Goal: Find specific page/section: Find specific page/section

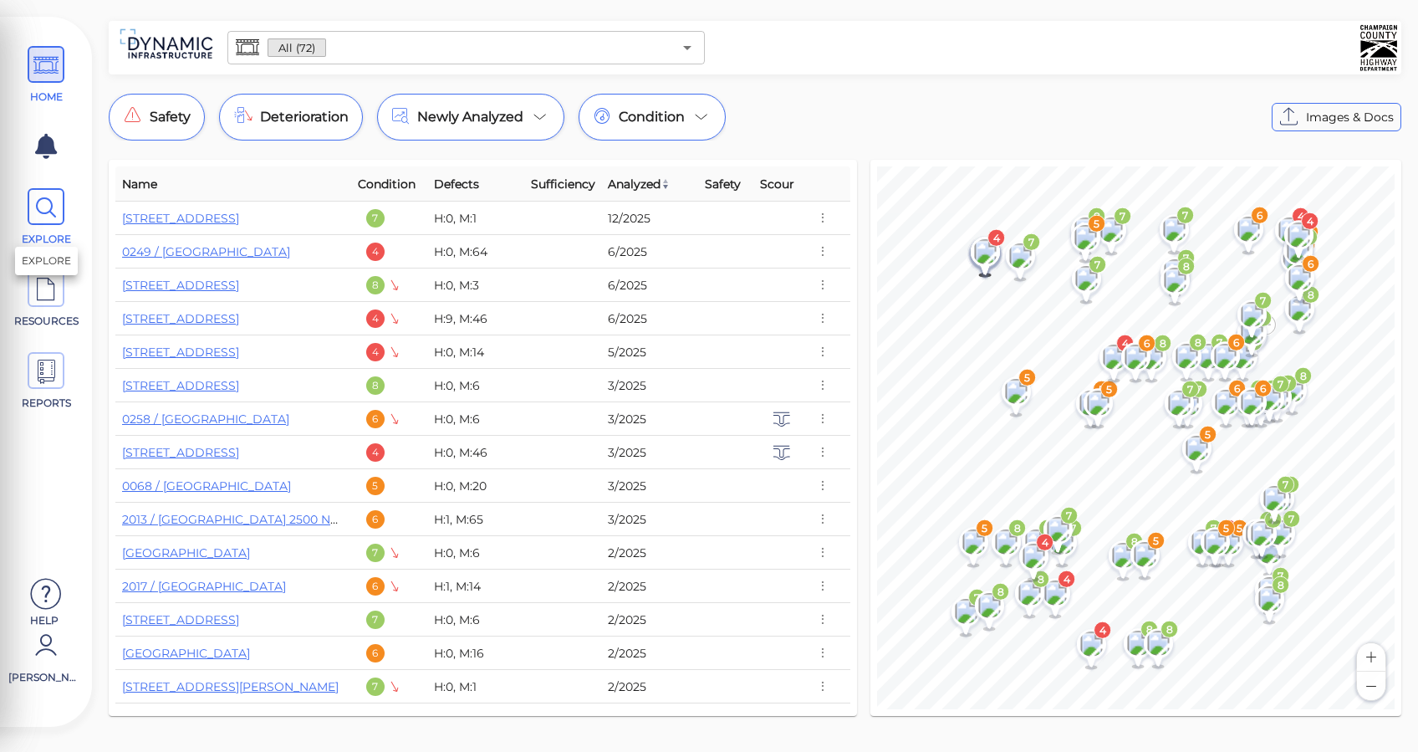
click at [37, 206] on icon at bounding box center [45, 208] width 25 height 38
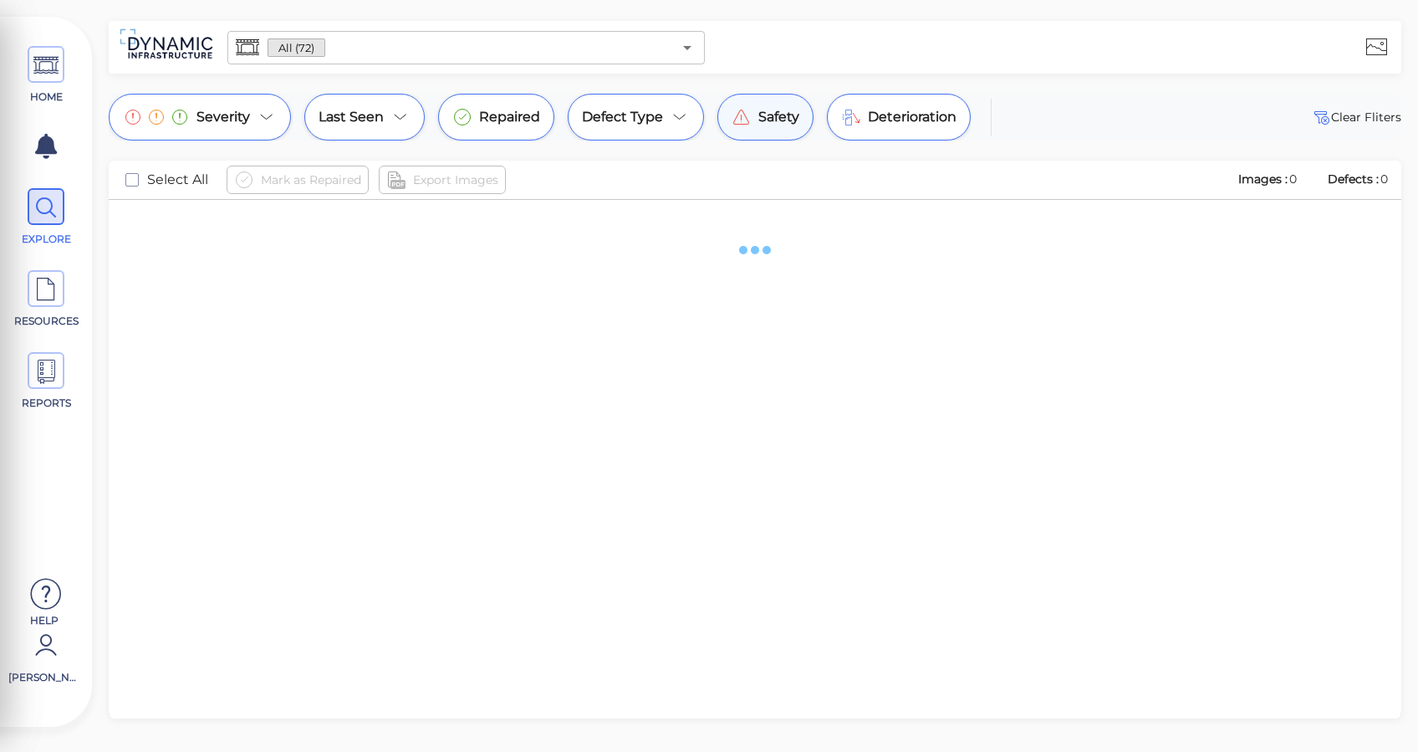
click at [758, 120] on span "Safety" at bounding box center [778, 117] width 41 height 20
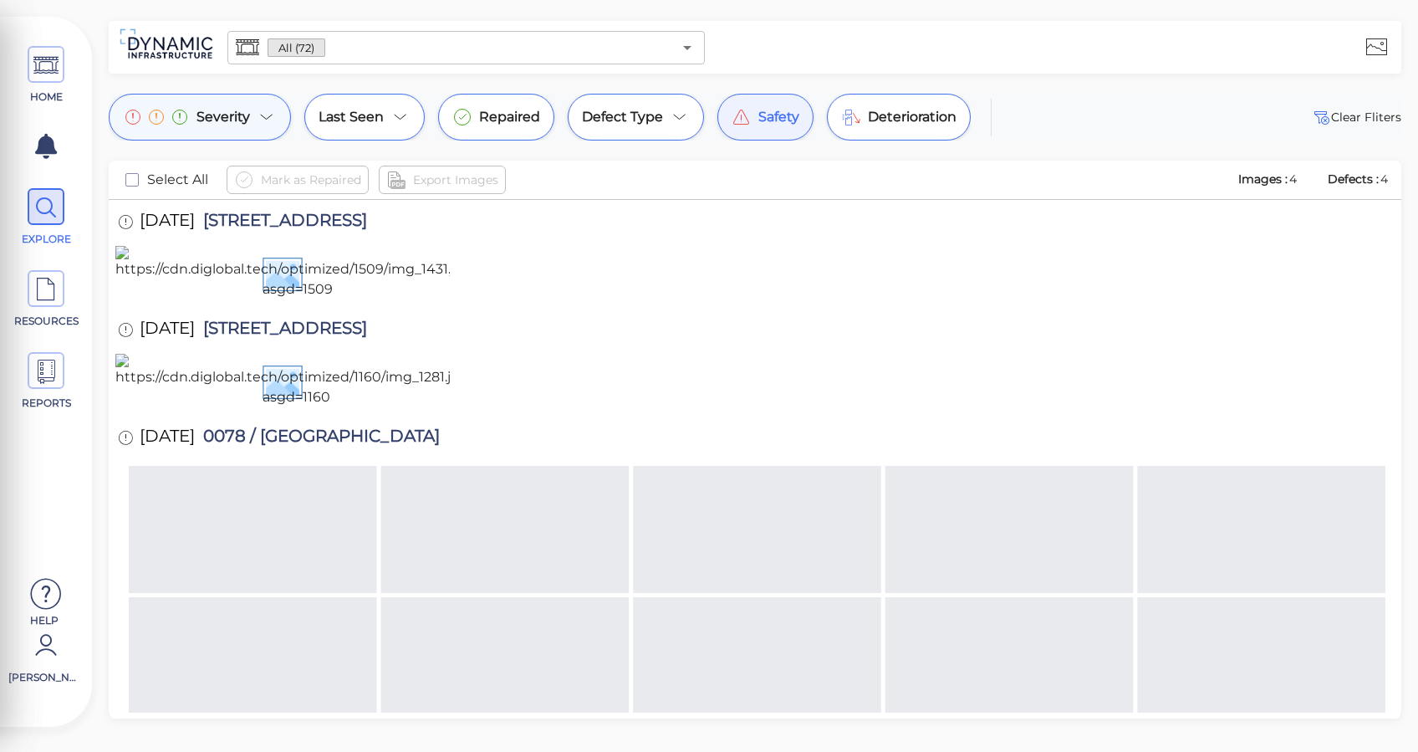
click at [165, 118] on icon at bounding box center [156, 117] width 67 height 20
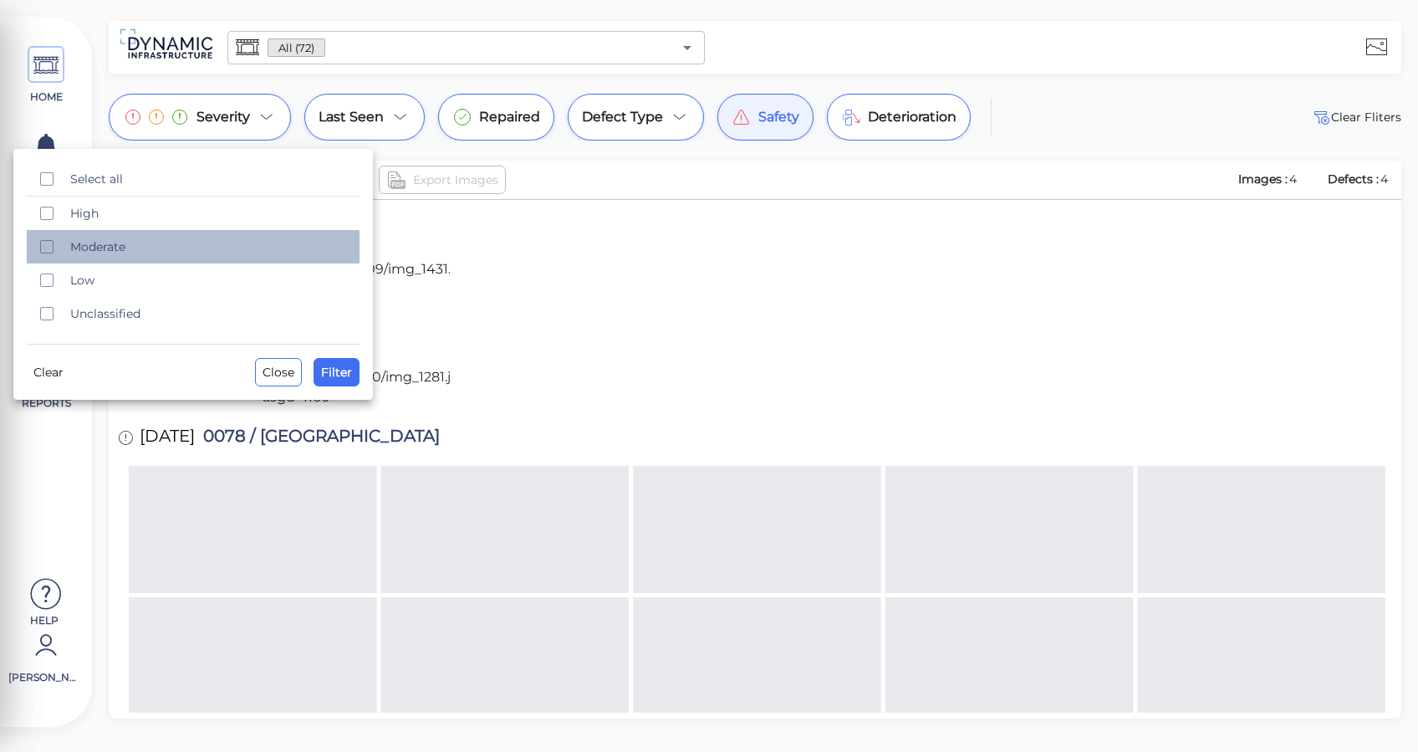
click at [120, 248] on span "Moderate" at bounding box center [209, 246] width 279 height 17
click at [334, 368] on span "Filter" at bounding box center [336, 372] width 31 height 20
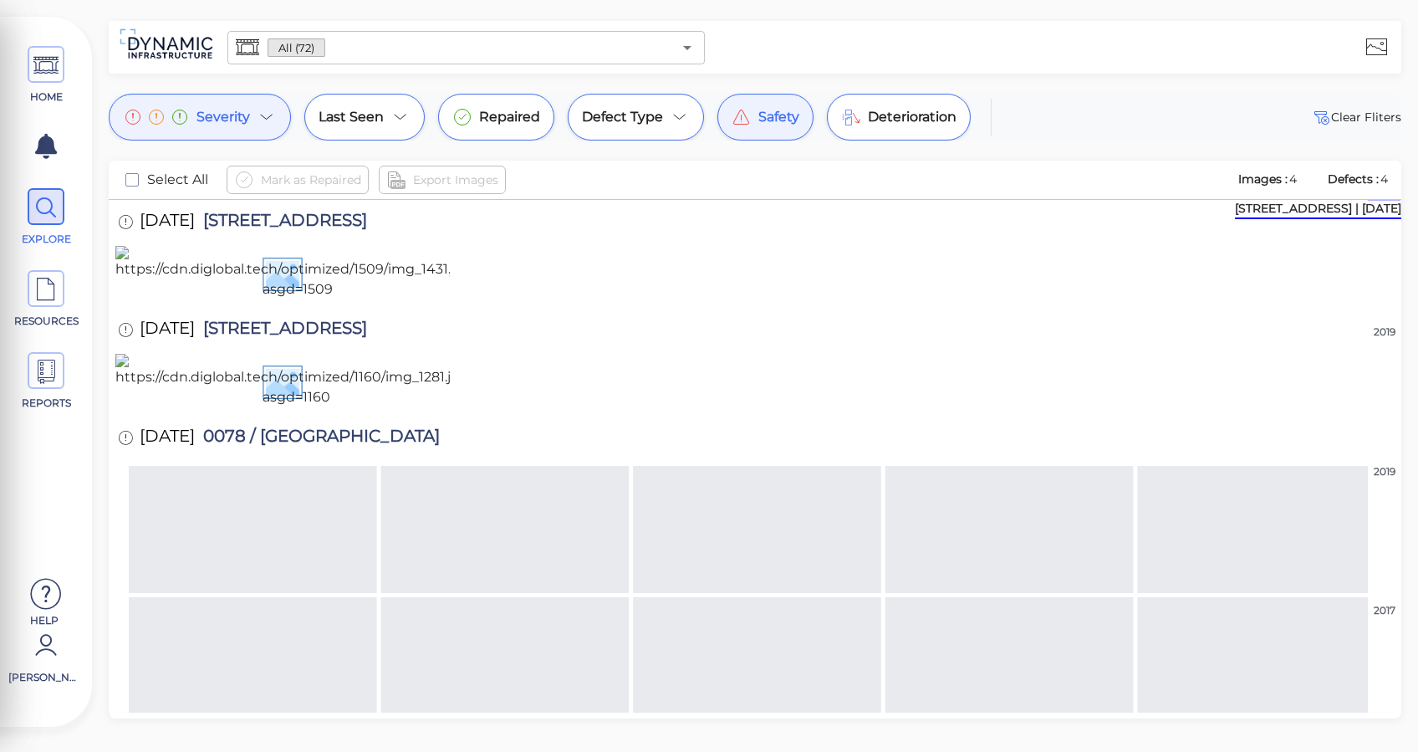
drag, startPoint x: 305, startPoint y: 129, endPoint x: 288, endPoint y: 119, distance: 20.2
click at [306, 129] on div "Last Seen" at bounding box center [364, 117] width 120 height 47
click at [278, 114] on div "Severity" at bounding box center [200, 117] width 182 height 47
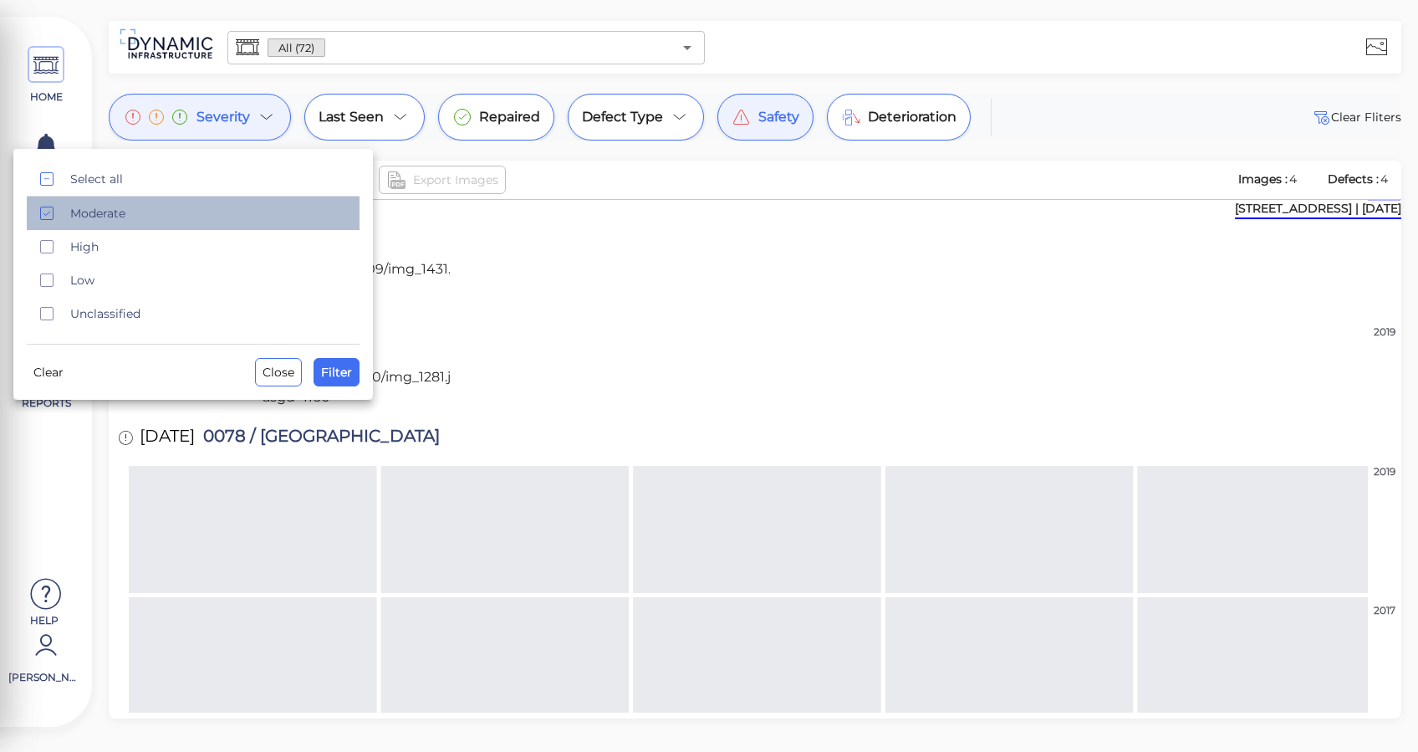
click at [86, 220] on span "Moderate" at bounding box center [209, 213] width 279 height 17
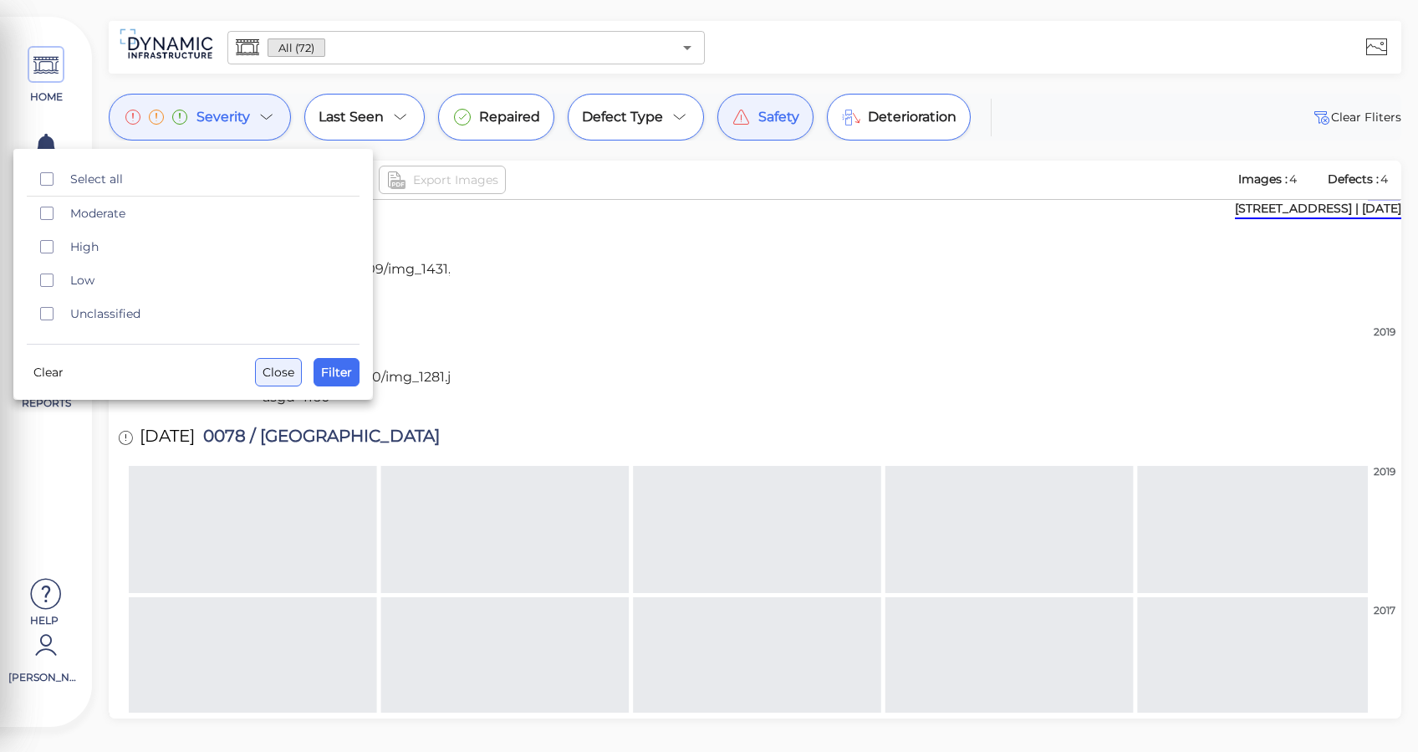
click at [263, 364] on span "Close" at bounding box center [278, 372] width 32 height 20
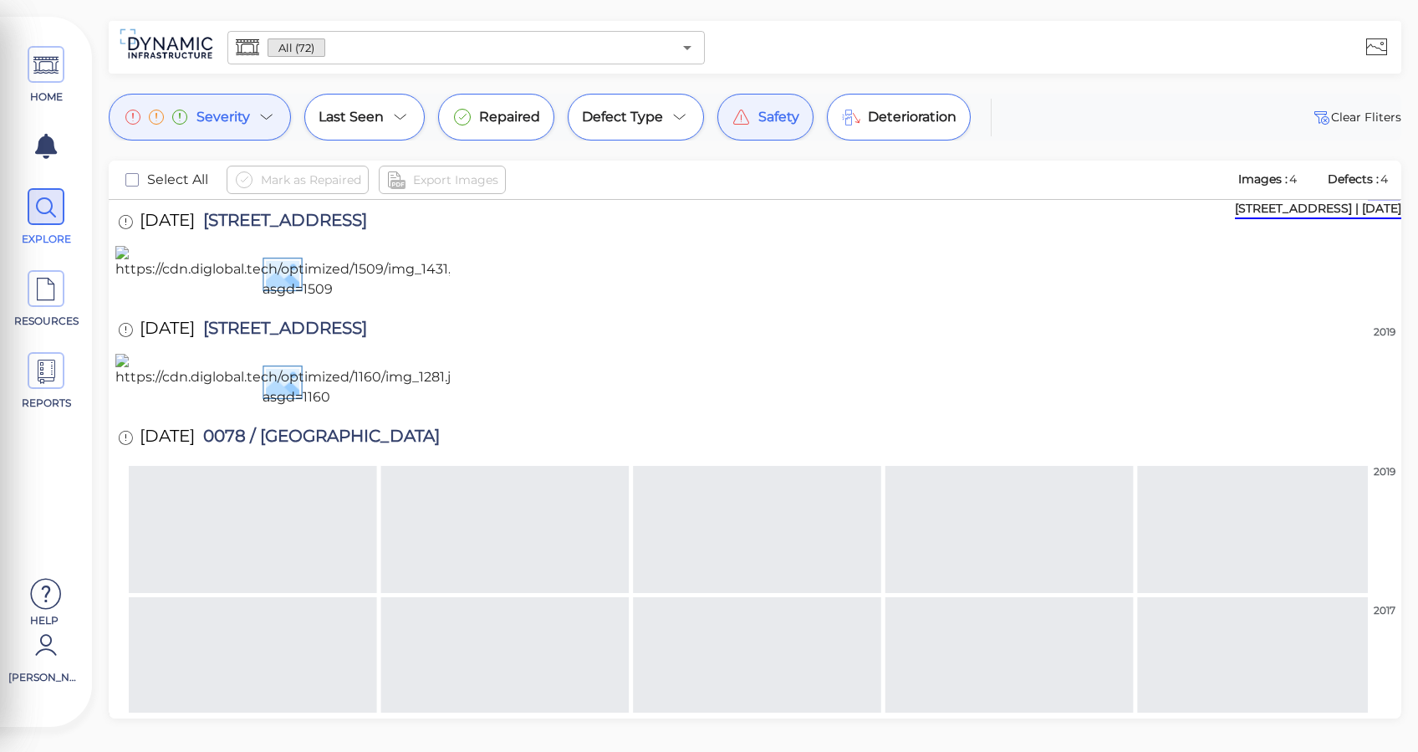
click at [461, 34] on div "All (72) ​" at bounding box center [465, 47] width 477 height 33
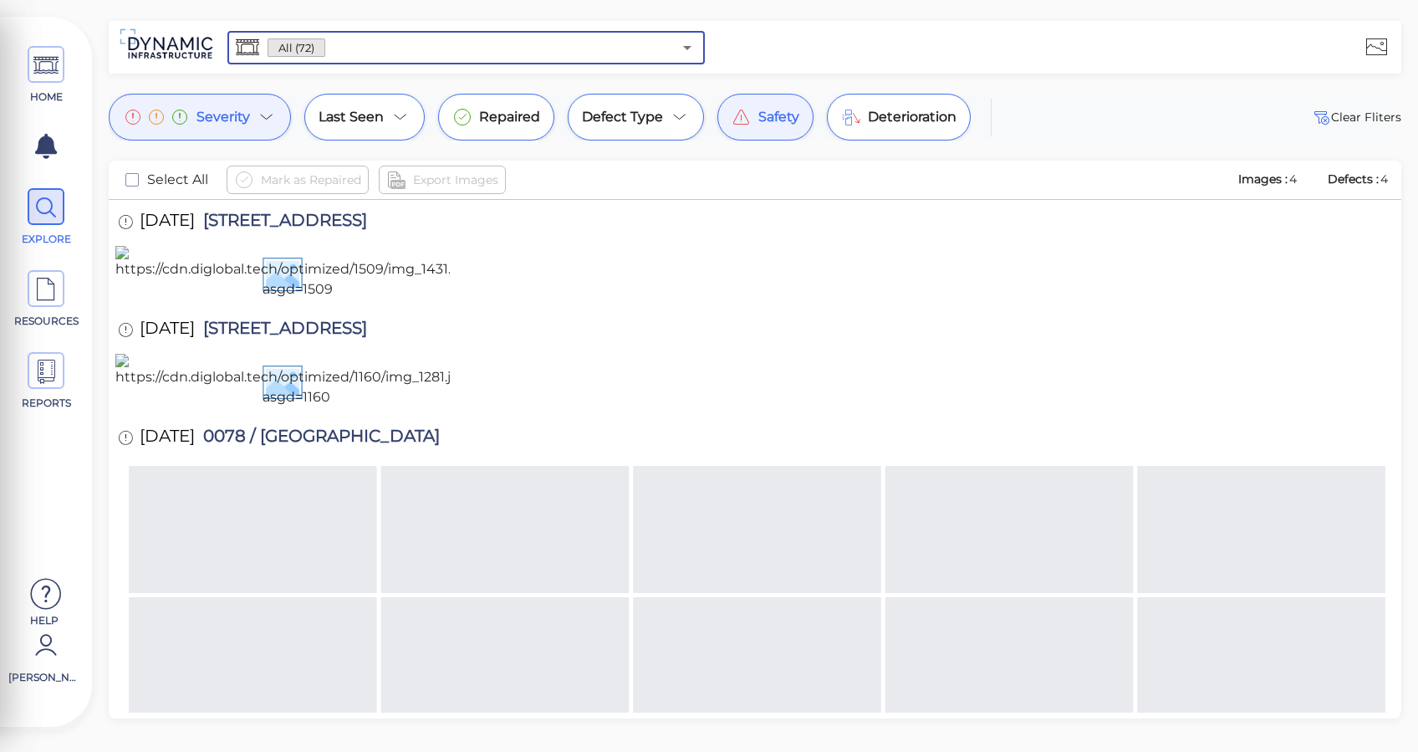
type input "5"
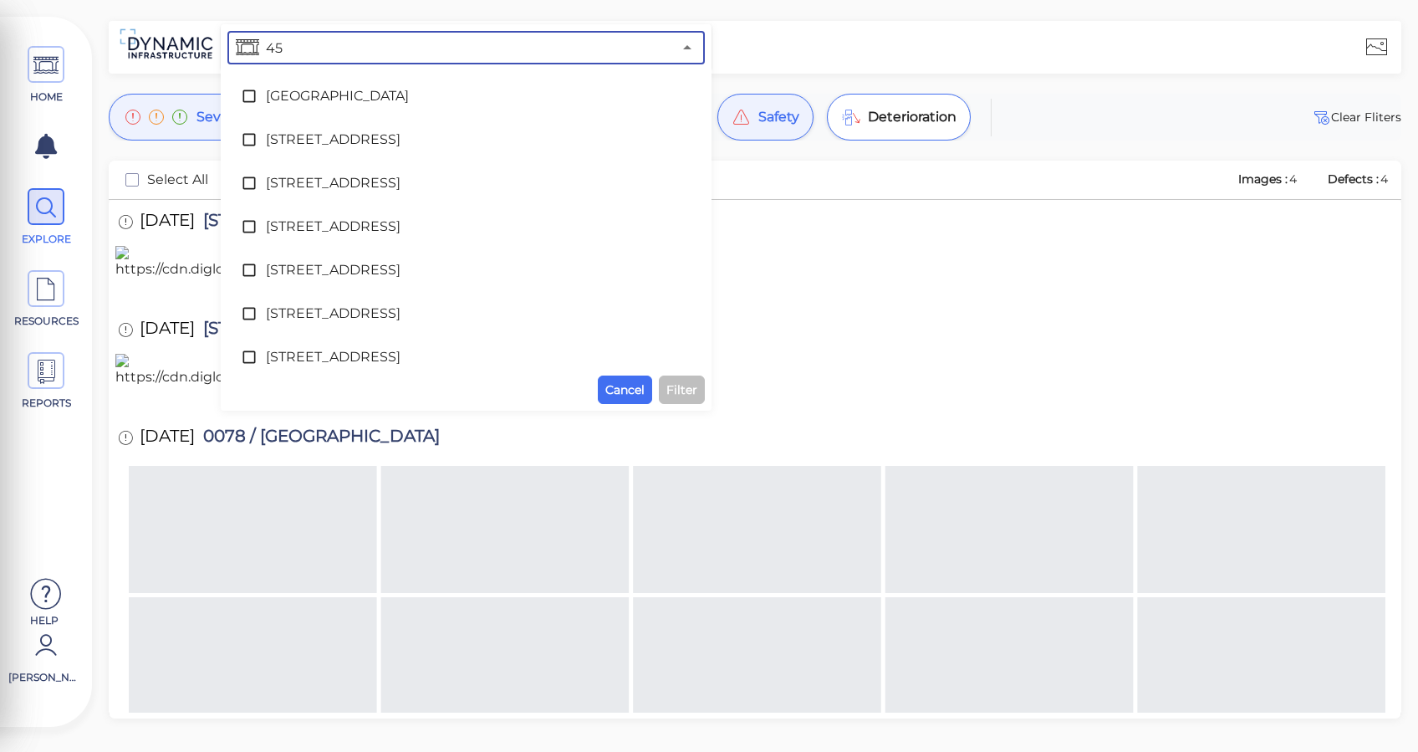
type input "452"
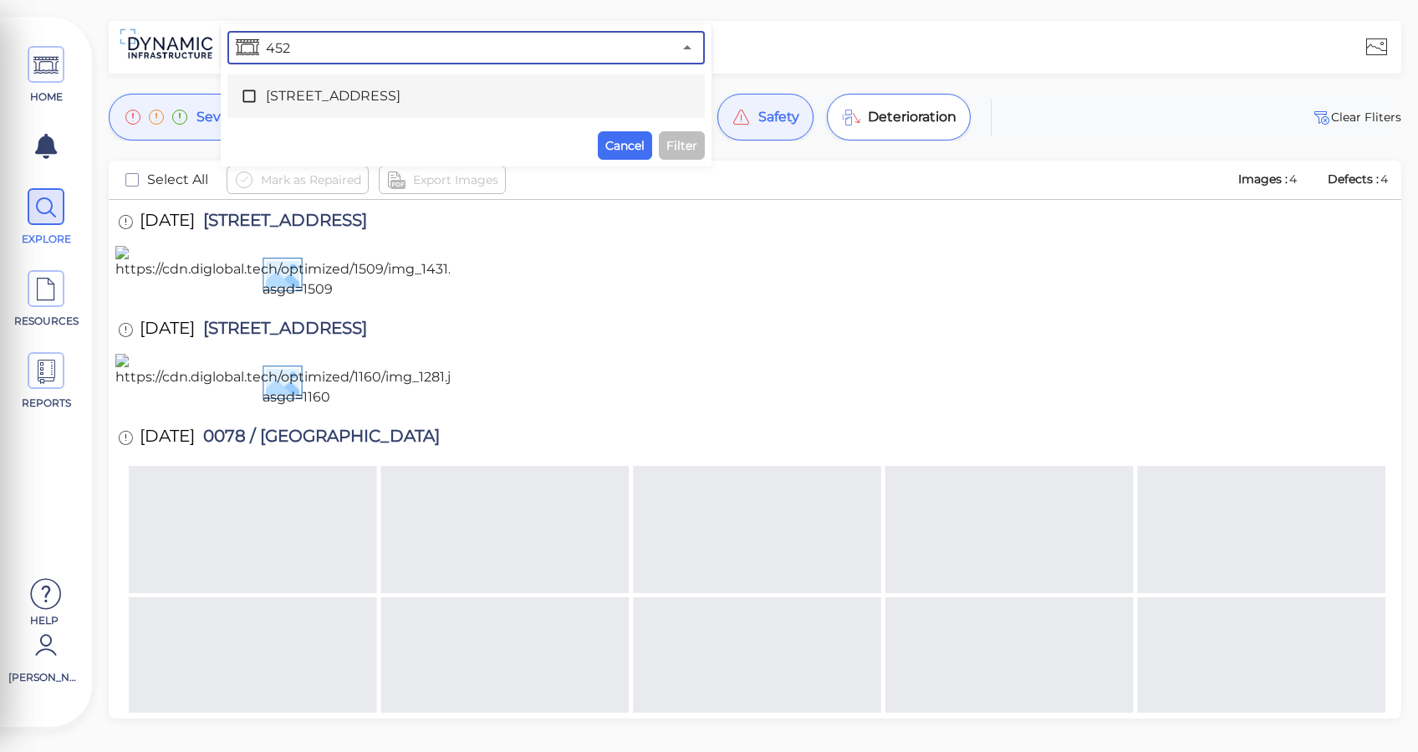
click at [247, 107] on div "4525 / County Road 2700 East" at bounding box center [466, 95] width 451 height 33
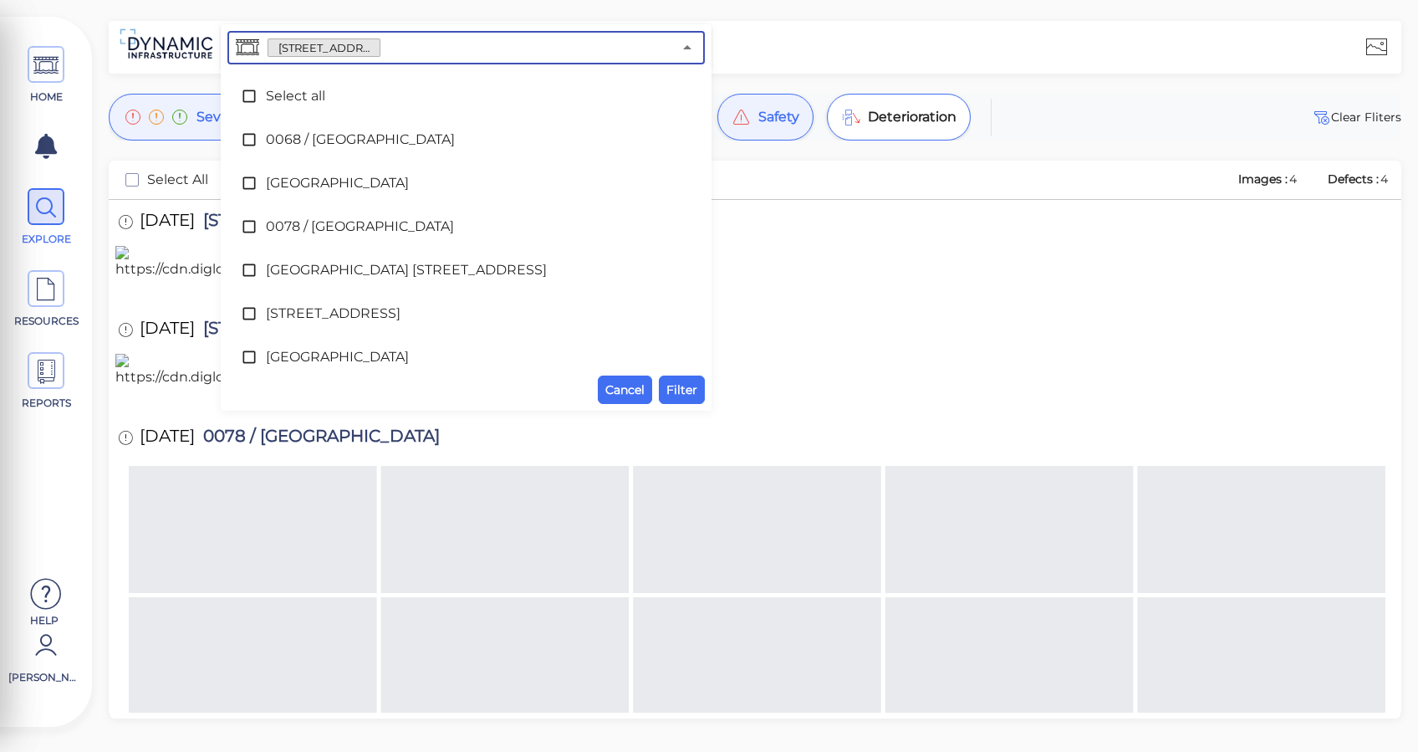
scroll to position [1924, 0]
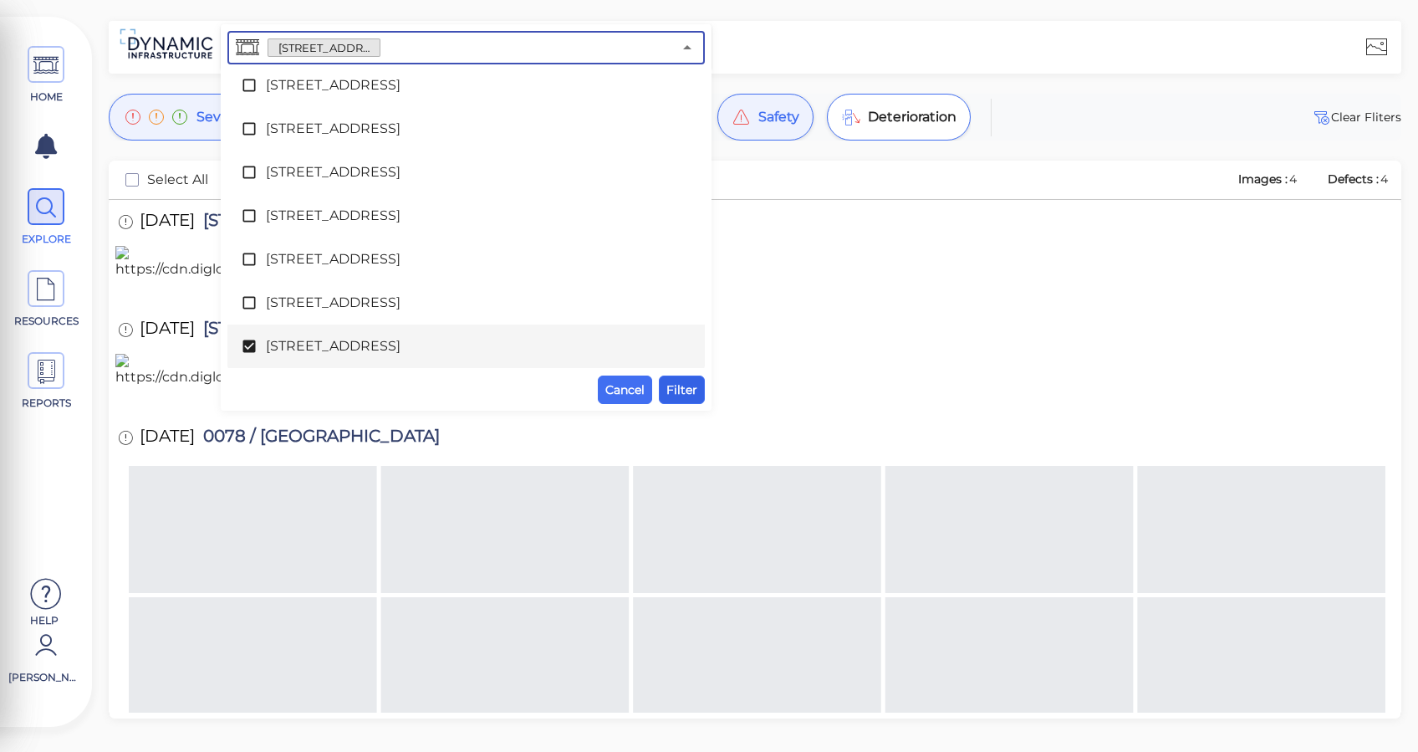
click at [685, 386] on span "Filter" at bounding box center [681, 390] width 31 height 20
